Goal: Task Accomplishment & Management: Use online tool/utility

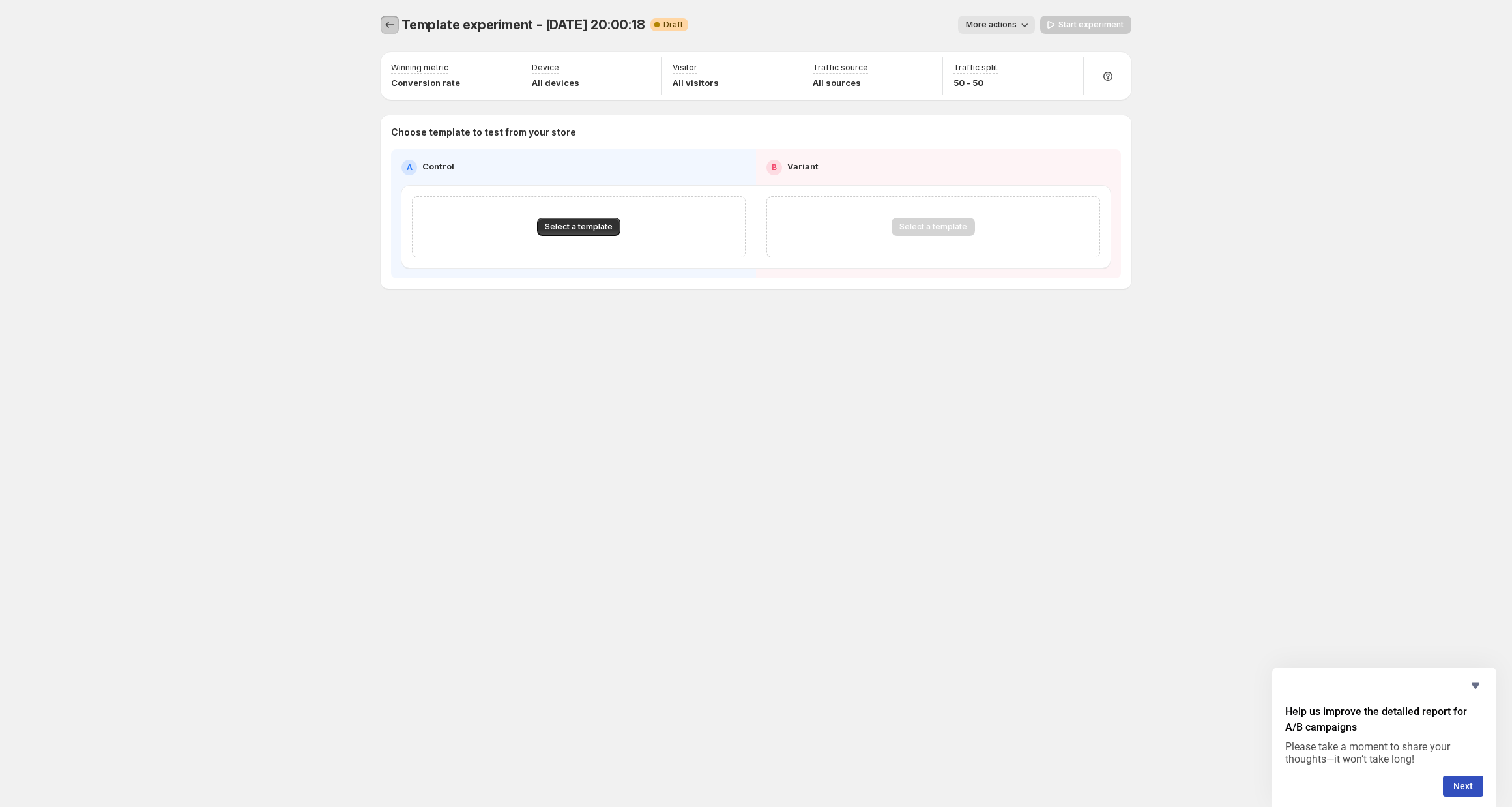
click at [388, 23] on icon "Experiments" at bounding box center [390, 24] width 9 height 6
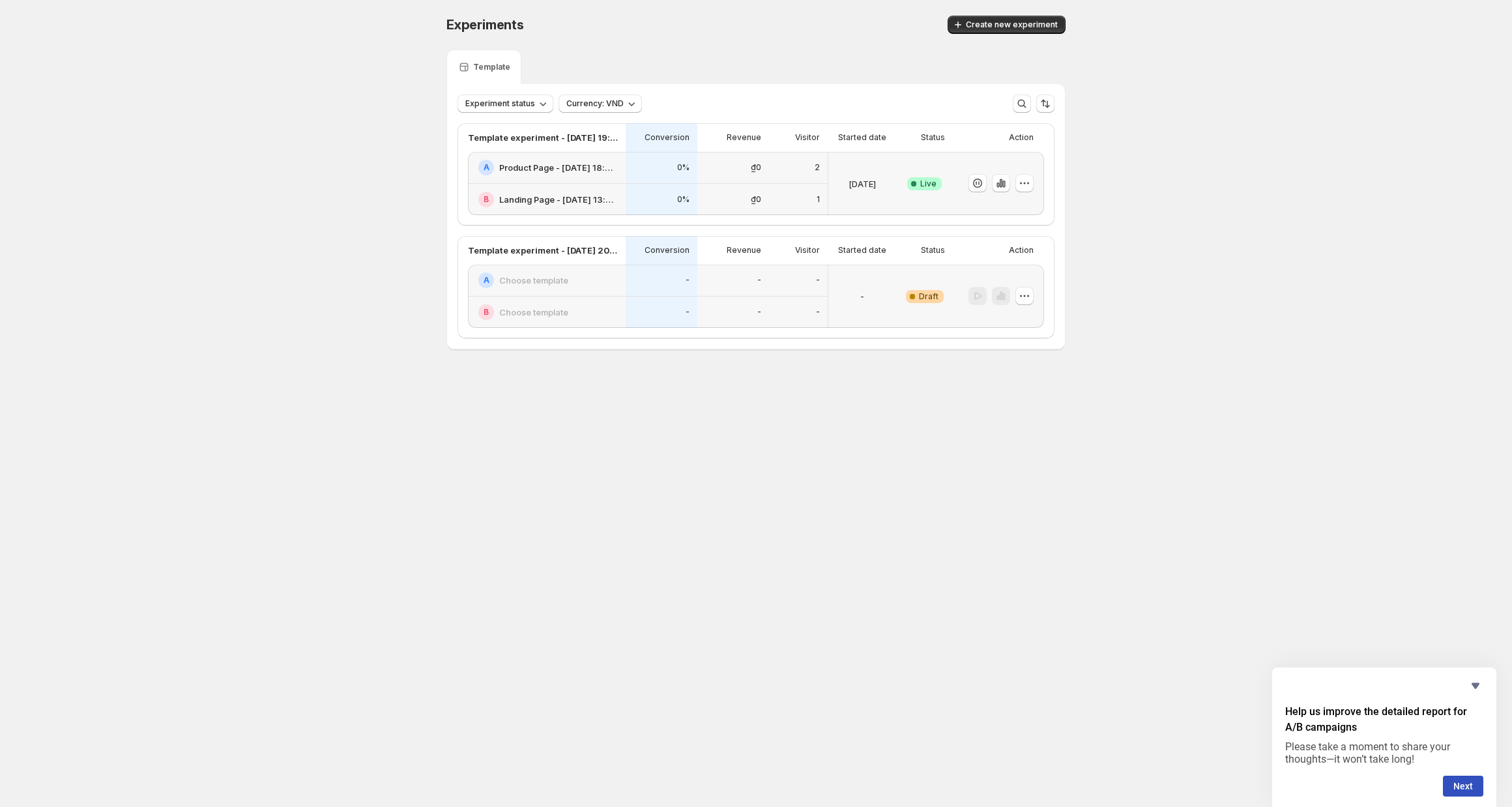
click at [565, 172] on h2 "Product Page - [DATE] 18:02:44" at bounding box center [558, 168] width 119 height 13
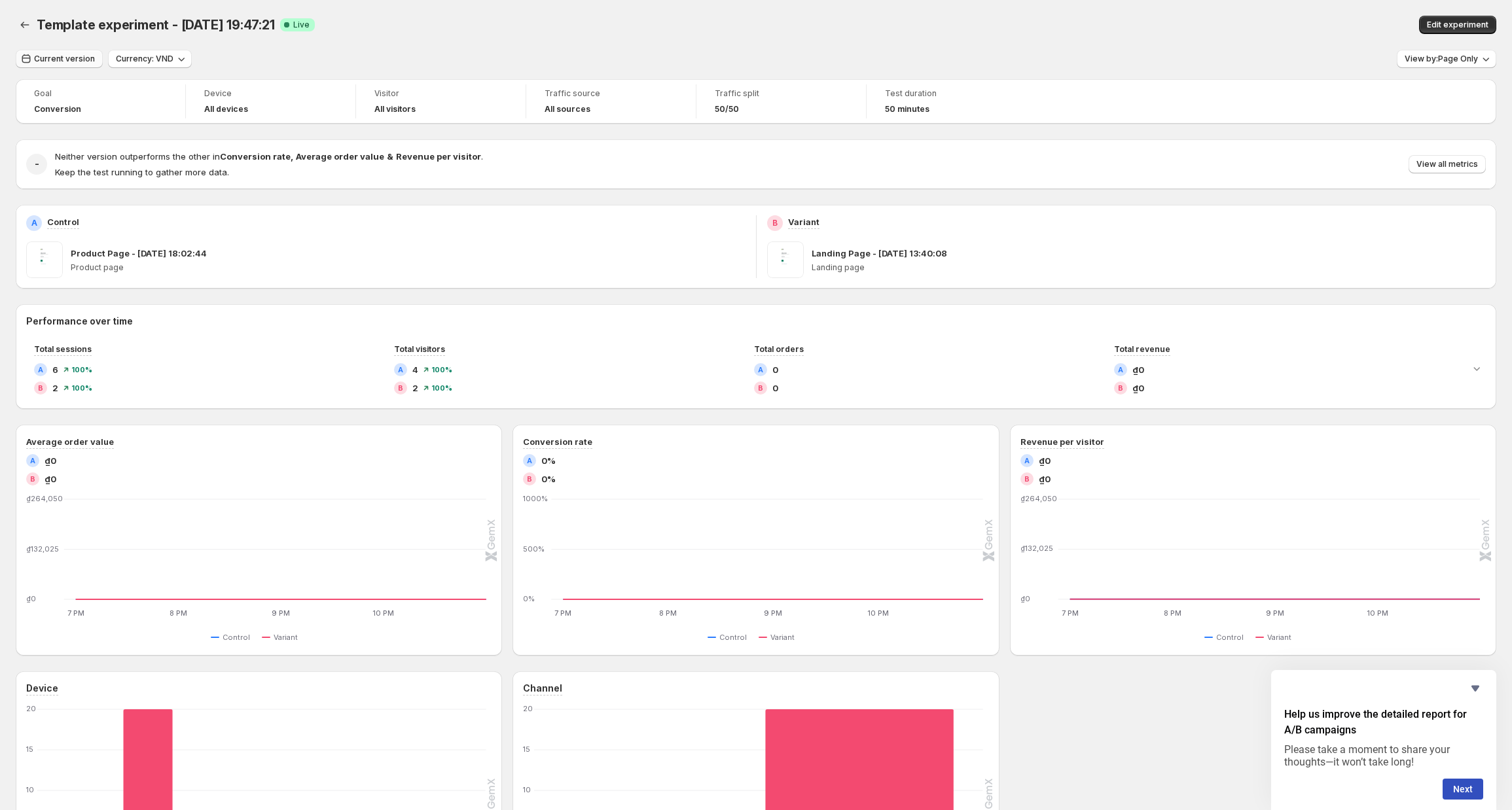
click at [77, 61] on span "Current version" at bounding box center [64, 59] width 61 height 11
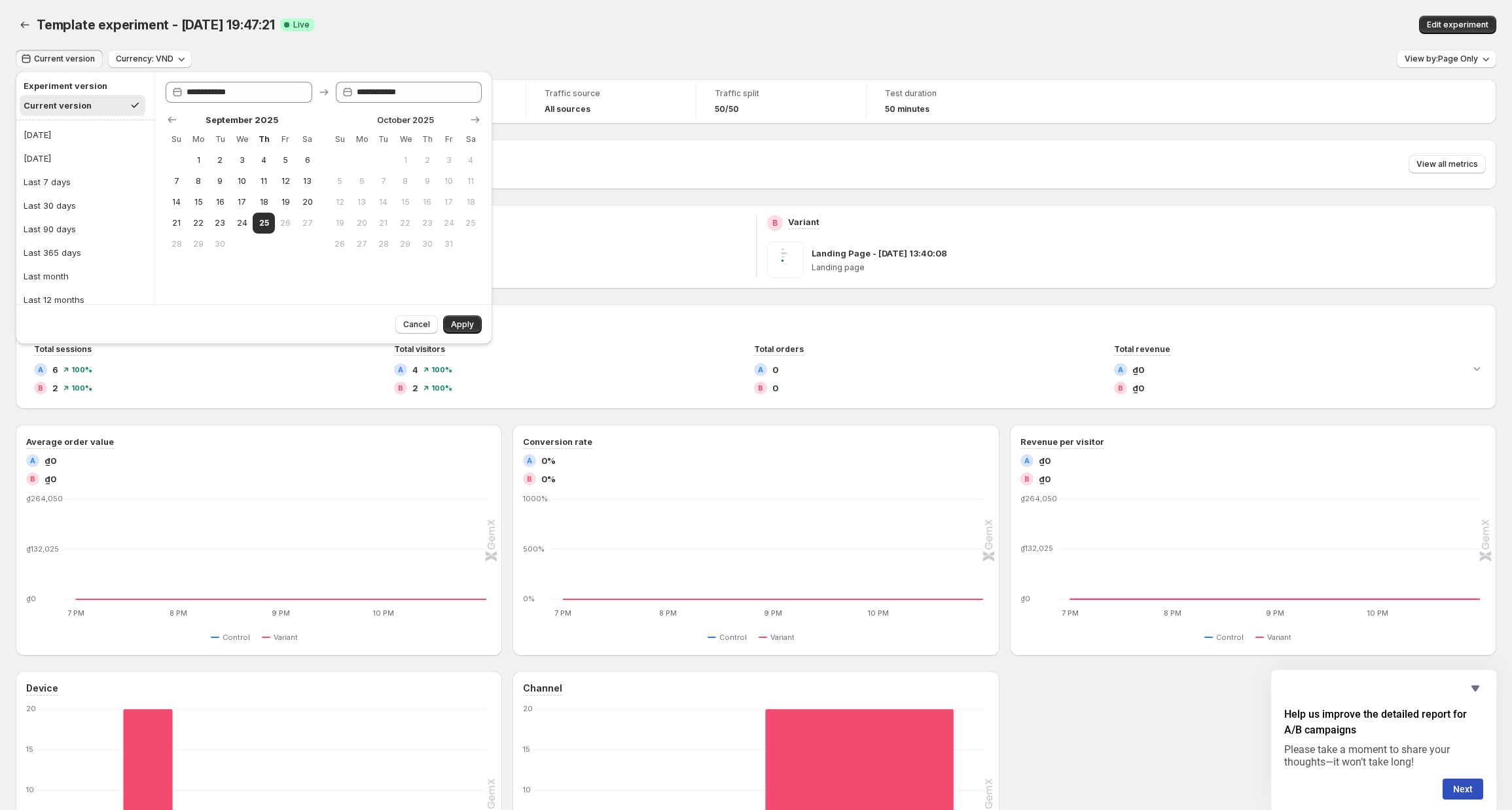
click at [77, 61] on span "Current version" at bounding box center [64, 59] width 61 height 11
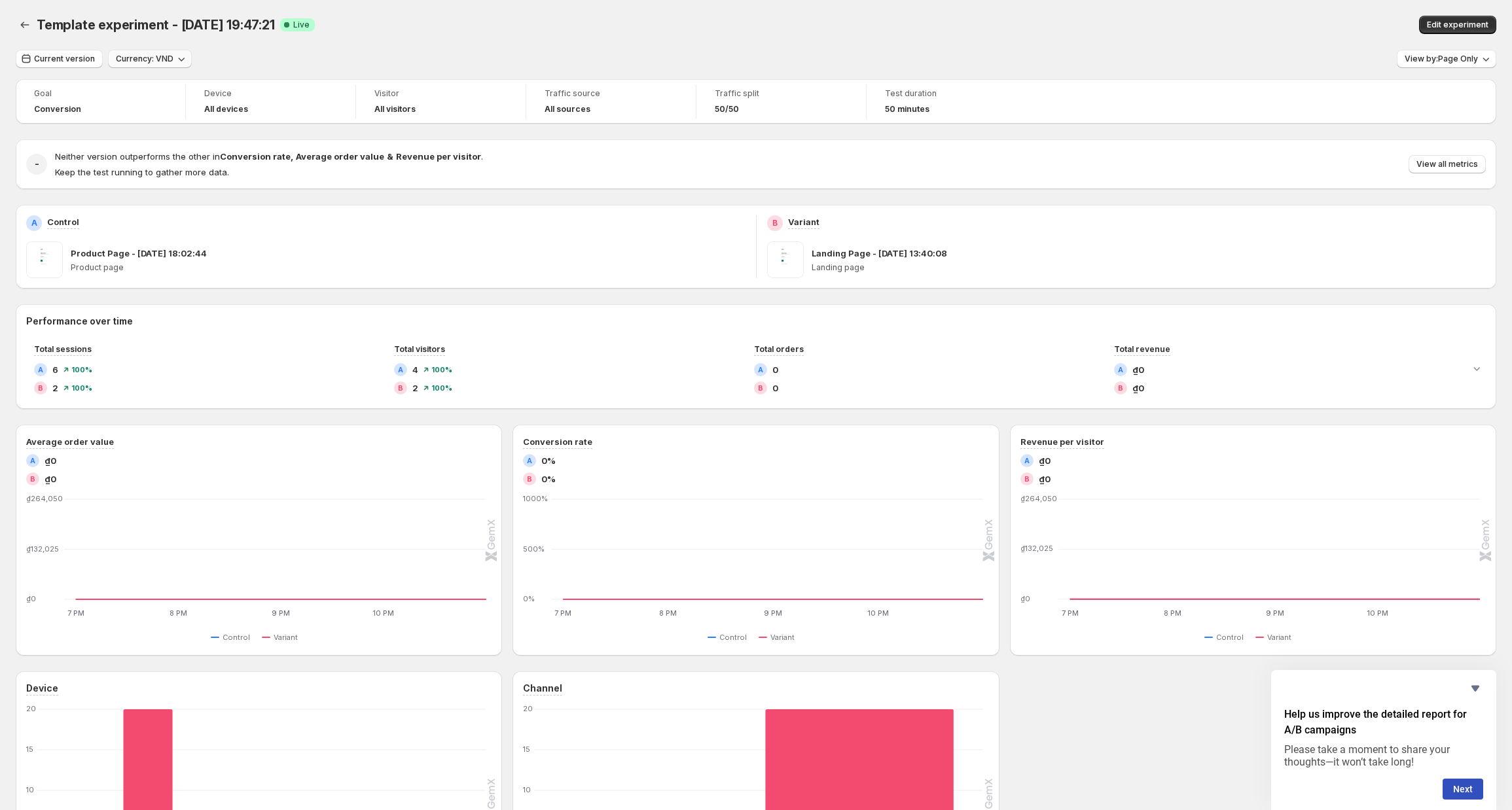
click at [129, 56] on span "Currency: VND" at bounding box center [144, 59] width 58 height 11
click at [1459, 62] on span "View by: Page Only" at bounding box center [1441, 59] width 73 height 11
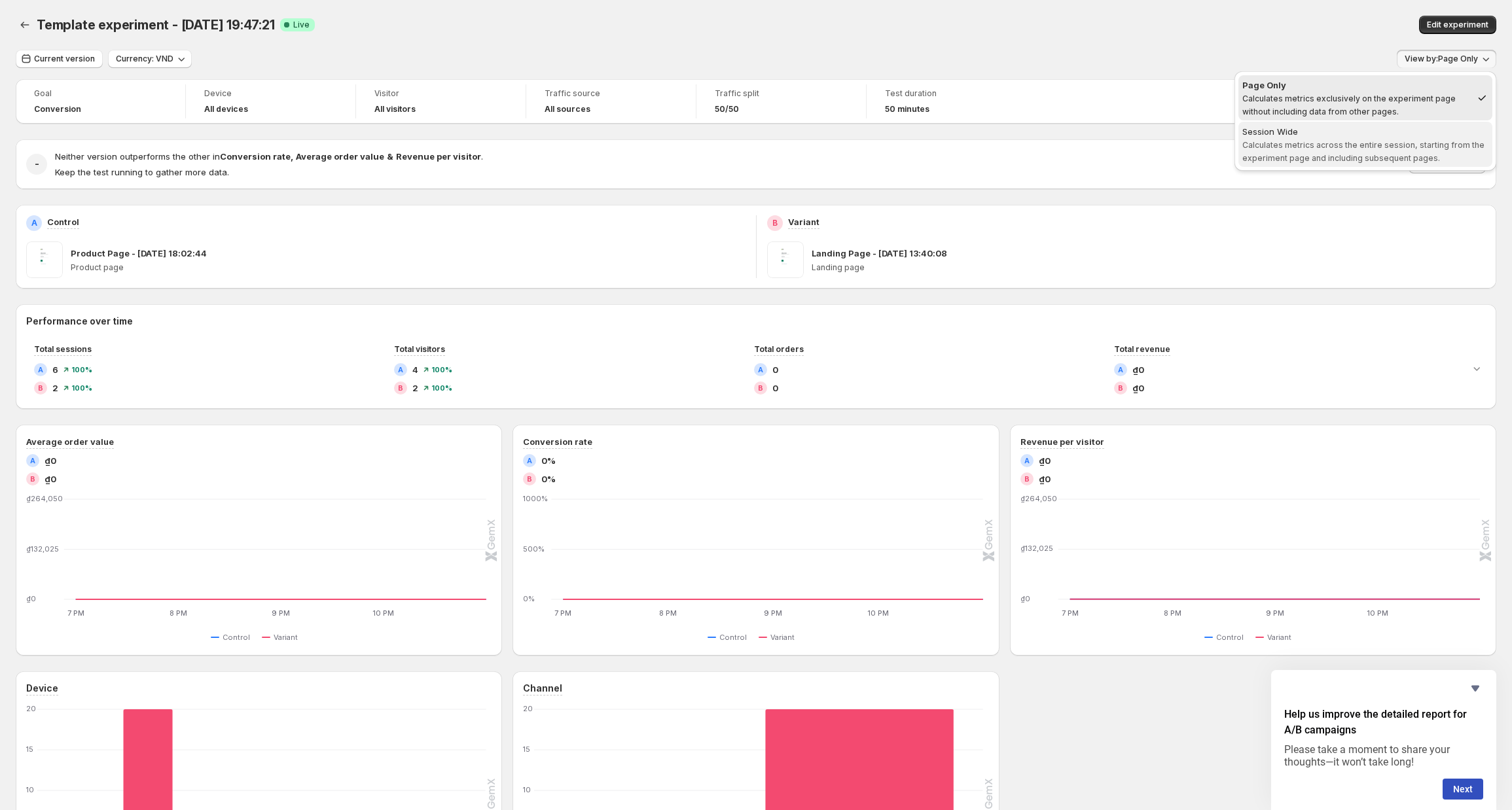
click at [1346, 143] on span "Calculates metrics across the entire session, starting from the experiment page…" at bounding box center [1363, 151] width 242 height 23
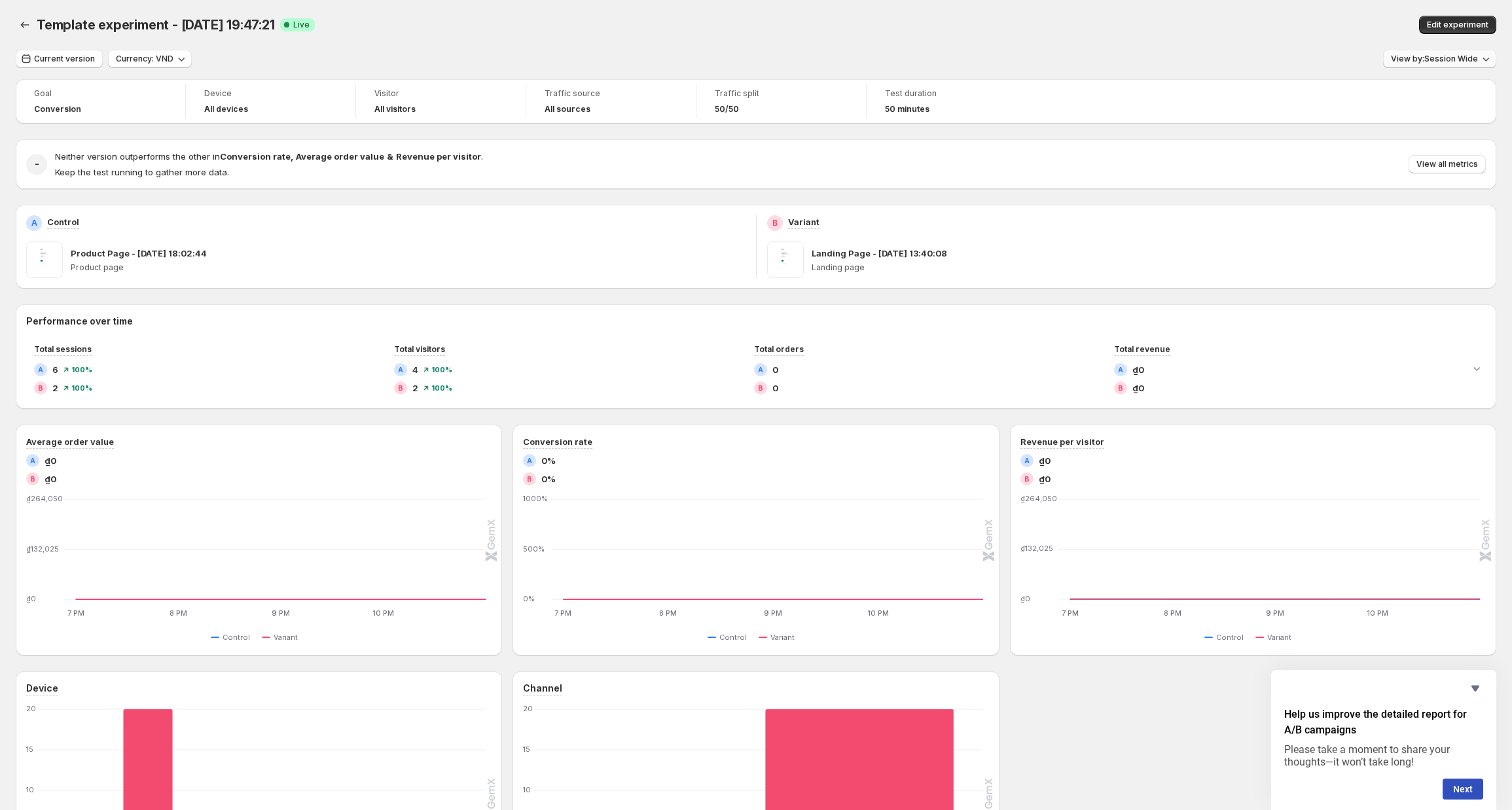
click at [1432, 66] on button "View by: Session Wide" at bounding box center [1439, 59] width 113 height 19
click at [1381, 102] on span "Calculates metrics exclusively on the experiment page without including data fr…" at bounding box center [1364, 105] width 244 height 23
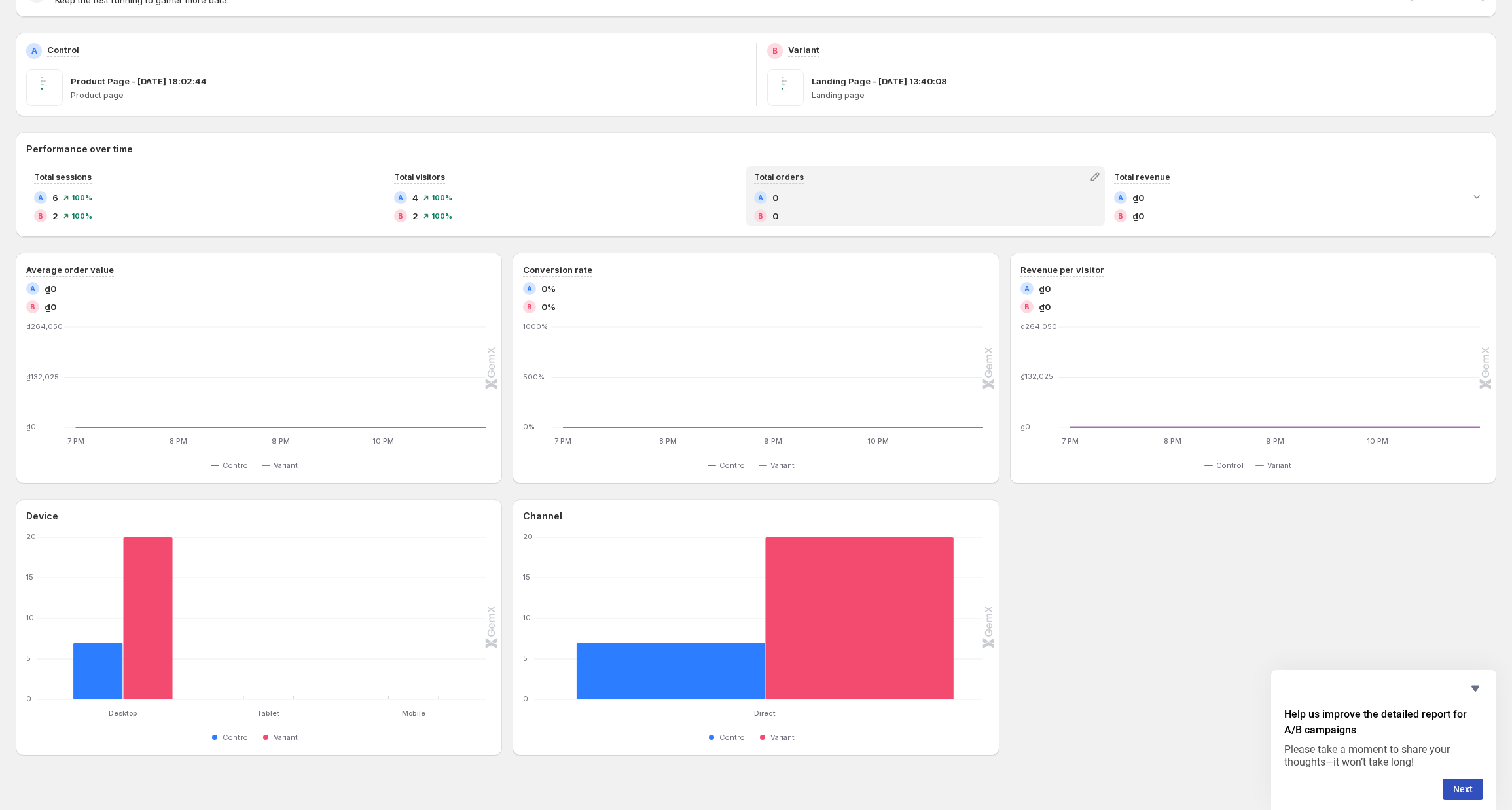
scroll to position [189, 0]
